Goal: Task Accomplishment & Management: Use online tool/utility

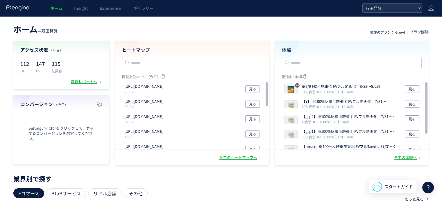
click at [395, 7] on span "万田発酵" at bounding box center [389, 8] width 52 height 9
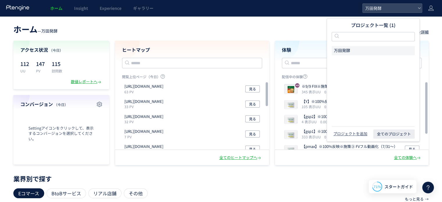
click at [284, 21] on div "ホーム — 万田発酵 現在のプラン： Growth プラン詳細 アクセス状況 （今日） 112 UU 147 PV 115 訪問数 数値レポートへ コンバージ…" at bounding box center [221, 191] width 442 height 351
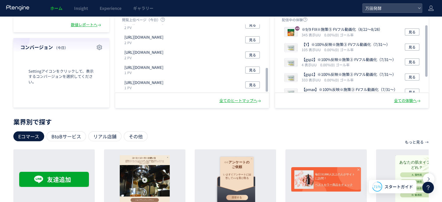
scroll to position [58, 0]
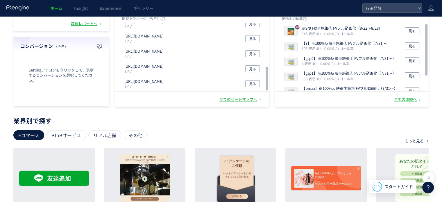
click at [231, 98] on div "全てのヒートマップへ" at bounding box center [240, 100] width 43 height 6
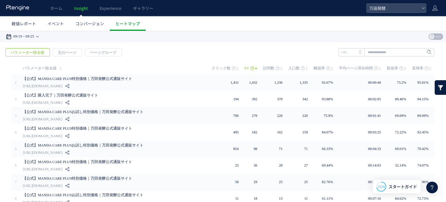
click at [39, 36] on icon at bounding box center [37, 36] width 2 height 1
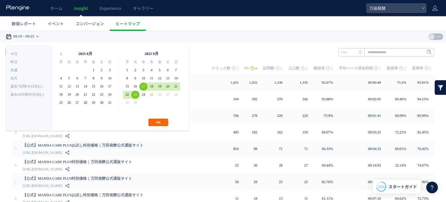
click at [153, 120] on button "OK" at bounding box center [158, 123] width 20 height 8
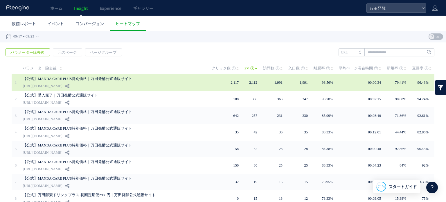
click at [125, 78] on link "【公式】MANDA CARE PLUS特別価格｜万田発酵公式通販サイト" at bounding box center [108, 78] width 171 height 7
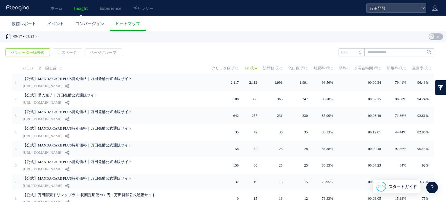
click at [40, 40] on div "09/17 09/23" at bounding box center [24, 37] width 37 height 12
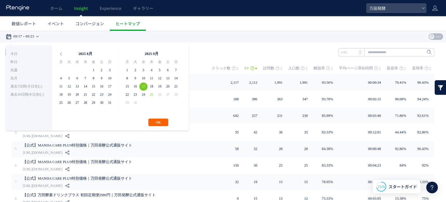
click at [161, 119] on button "OK" at bounding box center [158, 123] width 20 height 8
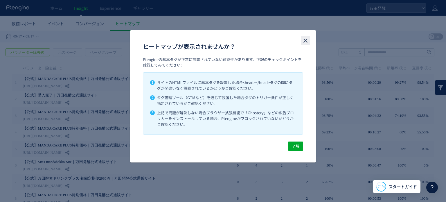
click at [306, 37] on icon "close" at bounding box center [305, 40] width 7 height 7
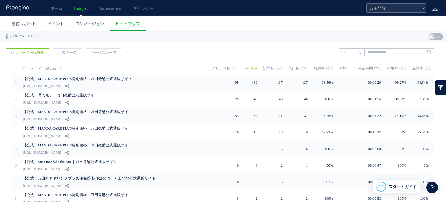
click at [404, 8] on span "万田発酵" at bounding box center [394, 8] width 52 height 9
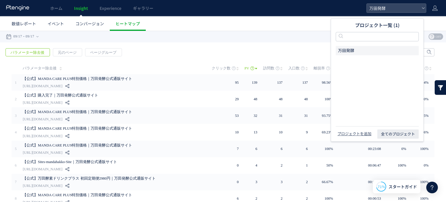
click at [290, 18] on ul "数値レポート イベント コンバージョン ヒートマップ" at bounding box center [226, 23] width 440 height 15
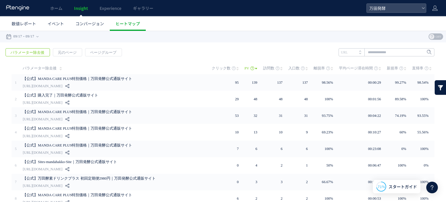
click at [265, 37] on div "**********" at bounding box center [223, 37] width 446 height 12
drag, startPoint x: 271, startPoint y: 23, endPoint x: 272, endPoint y: 19, distance: 4.1
click at [271, 23] on ul "数値レポート イベント コンバージョン ヒートマップ" at bounding box center [226, 23] width 440 height 15
click at [277, 1] on div "ホーム Insight Experience ギャラリー" at bounding box center [183, 8] width 367 height 16
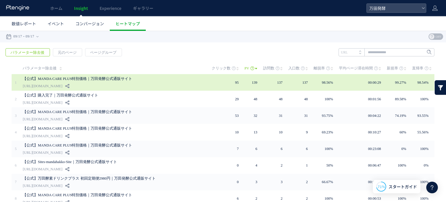
click at [84, 79] on link "【公式】MANDA CARE PLUS特別価格｜万田発酵公式通販サイト" at bounding box center [108, 78] width 171 height 7
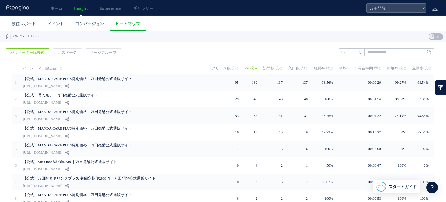
click at [428, 187] on div at bounding box center [432, 188] width 12 height 12
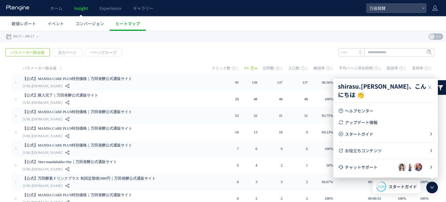
click at [428, 187] on div at bounding box center [432, 188] width 12 height 12
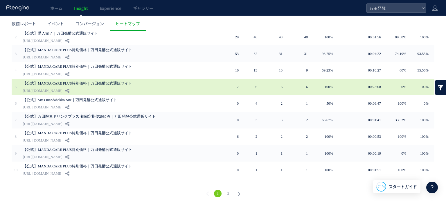
scroll to position [63, 0]
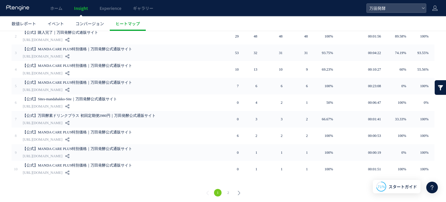
click at [225, 191] on link "2" at bounding box center [229, 193] width 8 height 8
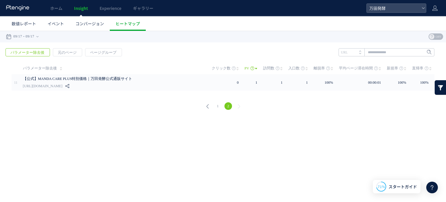
scroll to position [0, 0]
click at [212, 106] on li at bounding box center [207, 106] width 10 height 8
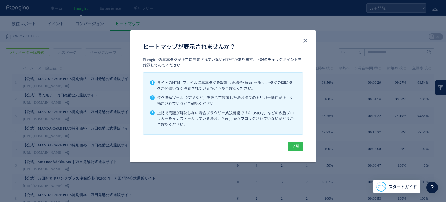
click at [300, 149] on button "了解" at bounding box center [295, 145] width 15 height 9
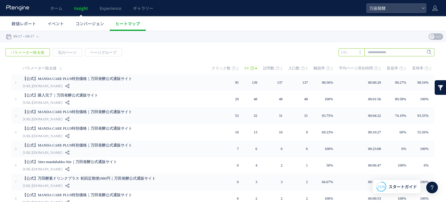
click at [379, 55] on input "text" at bounding box center [387, 52] width 96 height 8
type input "*"
type input "********"
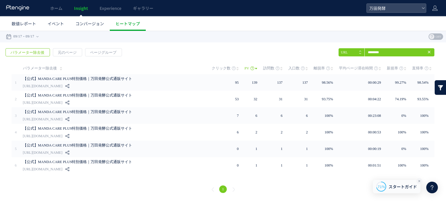
click at [420, 181] on icon at bounding box center [419, 181] width 5 height 5
click at [31, 35] on time "09/17" at bounding box center [30, 37] width 9 height 12
click at [203, 49] on div "戻る パラメーター除去後 元のページ ページグループ 実装" at bounding box center [223, 121] width 446 height 158
